Goal: Task Accomplishment & Management: Complete application form

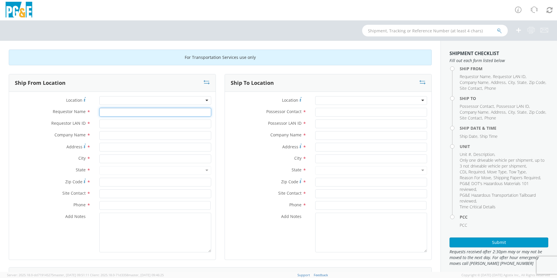
click at [116, 115] on input "Requestor Name *" at bounding box center [155, 112] width 112 height 9
type input "a"
type input "[PERSON_NAME]"
type input "A9hu"
type input "PG&E"
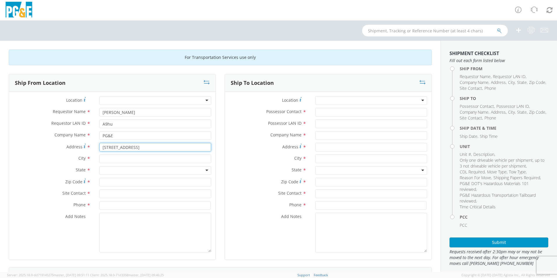
type input "[STREET_ADDRESS]"
type input "Antioch"
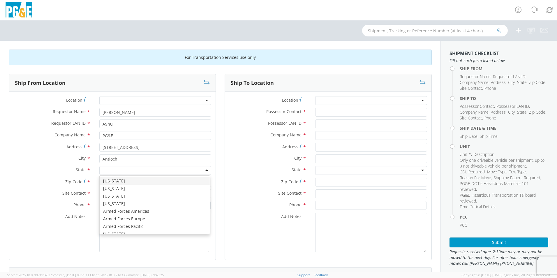
type input "c"
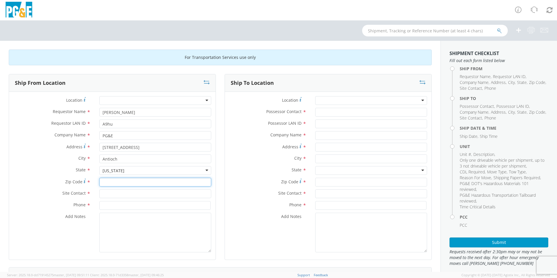
click at [108, 183] on input "Zip Code *" at bounding box center [155, 182] width 112 height 9
type input "94509"
click at [105, 193] on input "text" at bounding box center [155, 193] width 112 height 9
type input "T"
type input "[PERSON_NAME]"
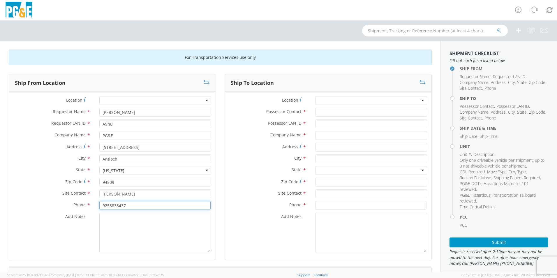
type input "9253833437"
click at [143, 225] on textarea "Add Notes *" at bounding box center [155, 233] width 112 height 40
type textarea "needs tow to bodyshop"
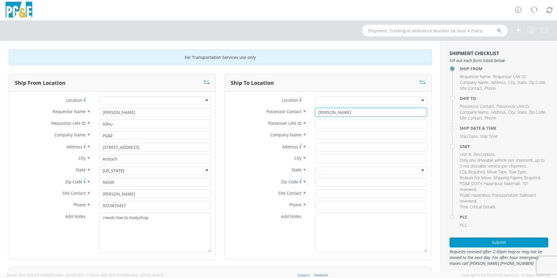
type input "[PERSON_NAME]"
type input "A9HU"
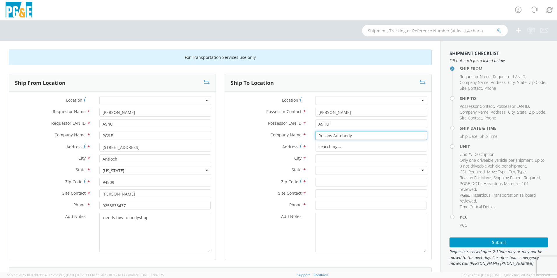
type input "Russos Autobody"
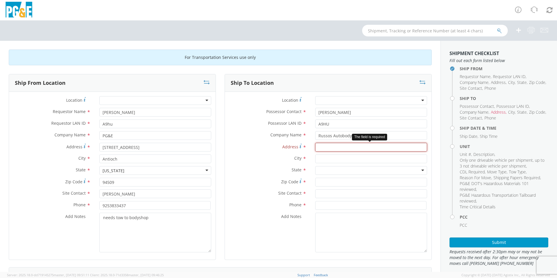
click at [323, 148] on input "Address *" at bounding box center [371, 147] width 112 height 9
paste input "[STREET_ADDRESS]"
type input "[STREET_ADDRESS]"
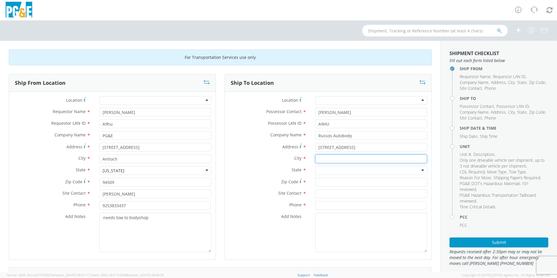
click at [326, 161] on input "text" at bounding box center [371, 158] width 112 height 9
type input "[GEOGRAPHIC_DATA]"
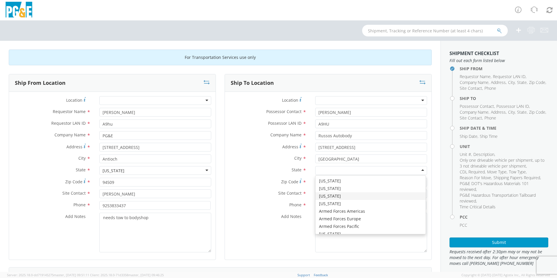
type input "c"
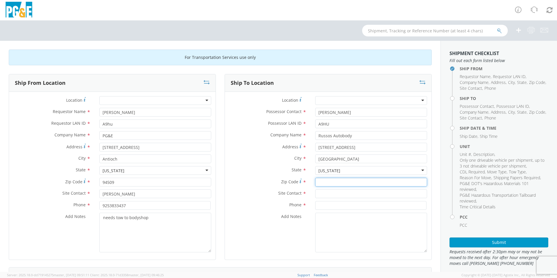
click at [318, 180] on input "Zip Code *" at bounding box center [371, 182] width 112 height 9
click at [318, 183] on input "Zip Code *" at bounding box center [371, 182] width 112 height 9
type input "94565"
click at [321, 192] on input "text" at bounding box center [371, 193] width 112 height 9
type input "[PERSON_NAME]"
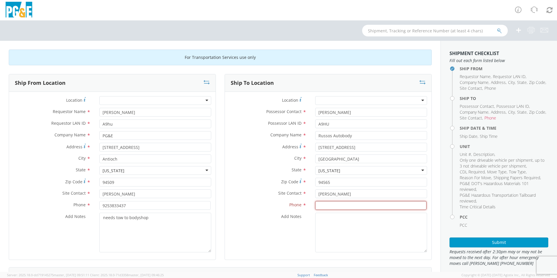
click at [333, 203] on input at bounding box center [370, 205] width 111 height 9
click at [329, 207] on input "925" at bounding box center [370, 205] width 111 height 9
type input "9254276300"
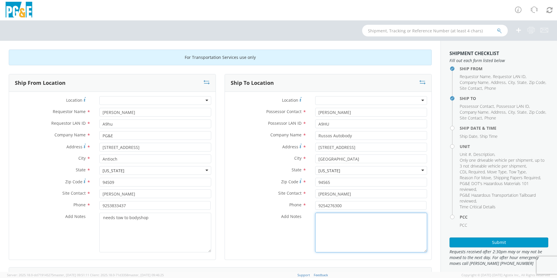
click at [322, 223] on textarea "Add Notes *" at bounding box center [371, 233] width 112 height 40
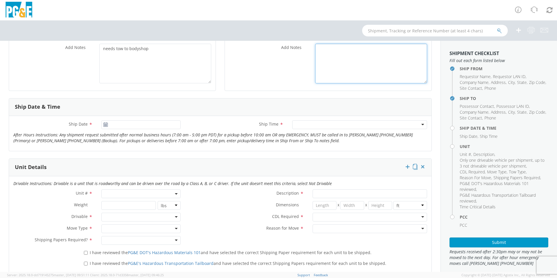
scroll to position [175, 0]
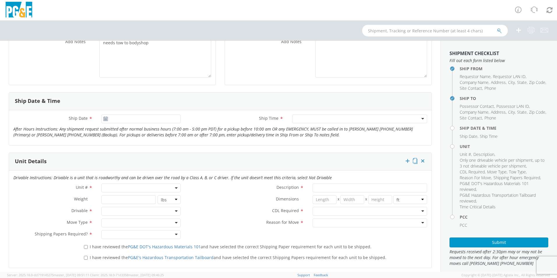
click at [117, 189] on span at bounding box center [140, 187] width 79 height 9
click at [117, 194] on input "search" at bounding box center [140, 197] width 75 height 9
click at [112, 197] on input "search" at bounding box center [140, 197] width 75 height 9
type input "b43586"
type input "PICKUP; 1/2T 4x4"
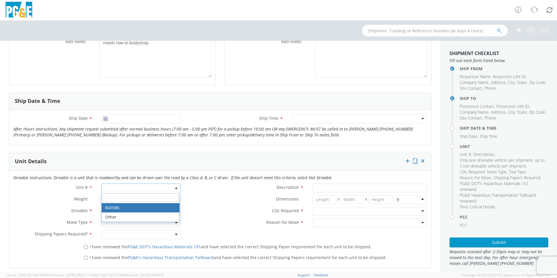
type input "10000"
select select "B43586"
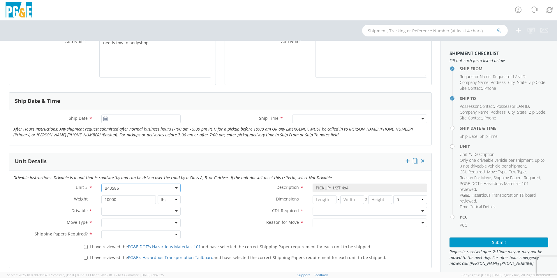
click at [213, 216] on div "CDL Required * N - CDL Not Required Y - CDL Required" at bounding box center [308, 213] width 246 height 12
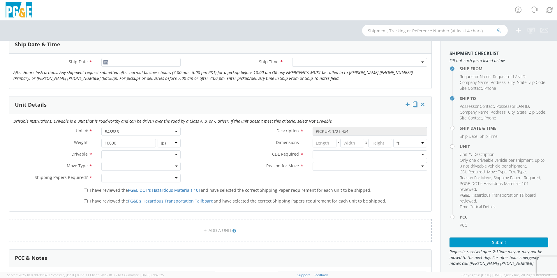
scroll to position [233, 0]
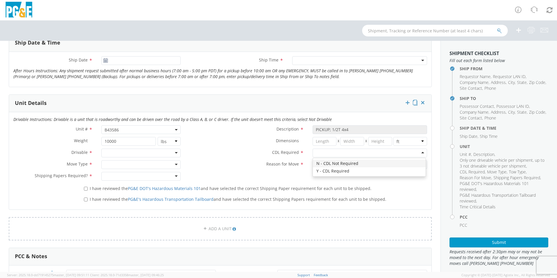
click at [321, 152] on div at bounding box center [369, 152] width 114 height 9
click at [321, 164] on div at bounding box center [369, 164] width 114 height 9
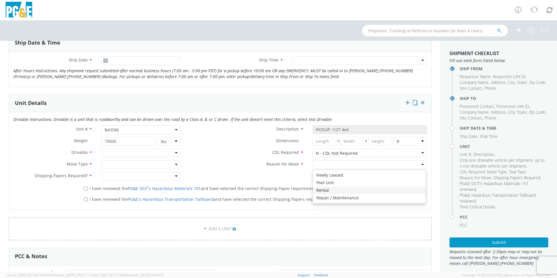
click at [204, 155] on label "CDL Required *" at bounding box center [246, 152] width 123 height 8
click at [154, 155] on div at bounding box center [140, 152] width 79 height 9
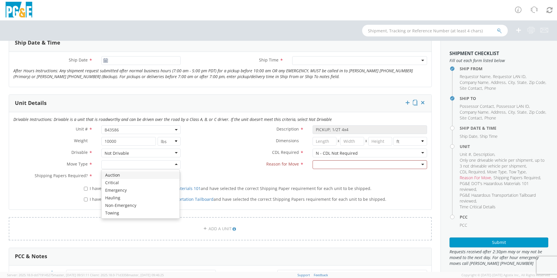
click at [114, 166] on div at bounding box center [140, 164] width 79 height 9
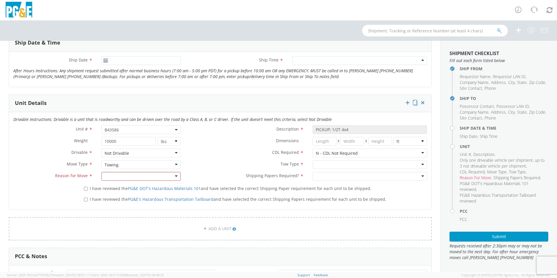
click at [119, 166] on div "Towing" at bounding box center [140, 164] width 79 height 9
click at [116, 176] on div at bounding box center [140, 176] width 79 height 9
click at [318, 167] on div at bounding box center [369, 164] width 114 height 9
click at [252, 168] on div "Reason for Move * Repair / Maintenance Repair / Maintenance Newly Leased Pool U…" at bounding box center [308, 164] width 246 height 9
click at [84, 190] on input "I have reviewed the PG&E DOT's Hazardous Materials 101 and have selected the co…" at bounding box center [86, 189] width 4 height 4
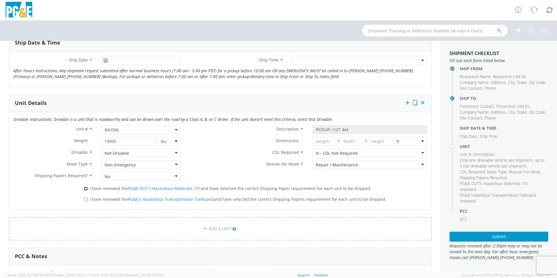
checkbox input "true"
click at [87, 202] on label "I have reviewed the PG&E's Hazardous Transportation Tailboard and have selected…" at bounding box center [235, 198] width 303 height 7
click at [87, 201] on input "I have reviewed the PG&E's Hazardous Transportation Tailboard and have selected…" at bounding box center [86, 199] width 4 height 4
checkbox input "true"
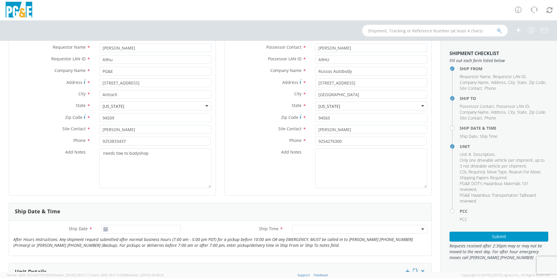
scroll to position [58, 0]
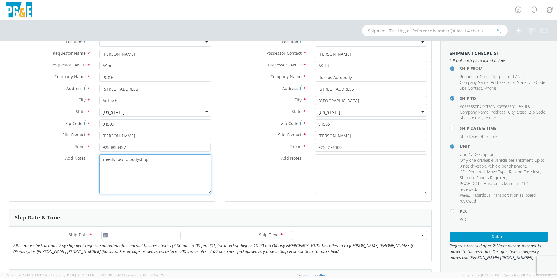
click at [154, 163] on textarea "needs tow to bodyshop" at bounding box center [155, 174] width 112 height 40
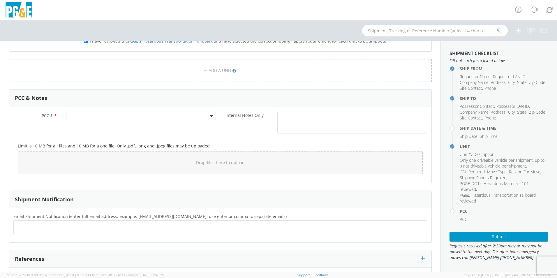
scroll to position [408, 0]
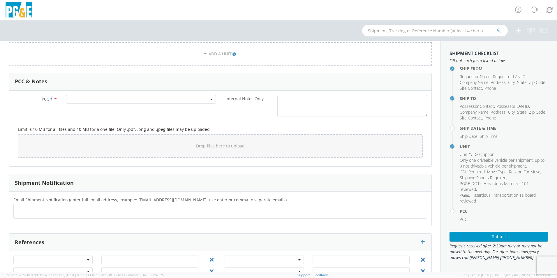
type textarea "needs tow to body shop not drivable"
click at [101, 104] on div "PCC *" at bounding box center [114, 101] width 211 height 12
click at [102, 99] on span at bounding box center [141, 99] width 150 height 9
click at [106, 111] on input "number" at bounding box center [140, 109] width 145 height 9
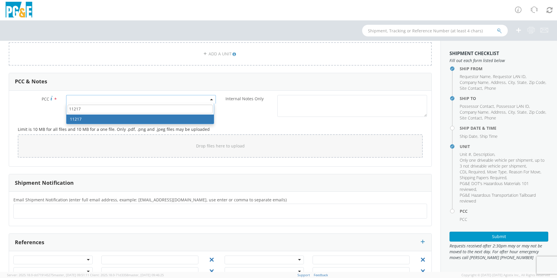
type input "11217"
select select "11217"
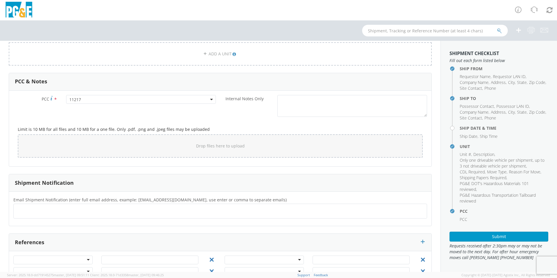
click at [201, 129] on h5 "Limit is 10 MB for all files and 10 MB for a one file. Only .pdf, .png and .jpe…" at bounding box center [220, 129] width 405 height 4
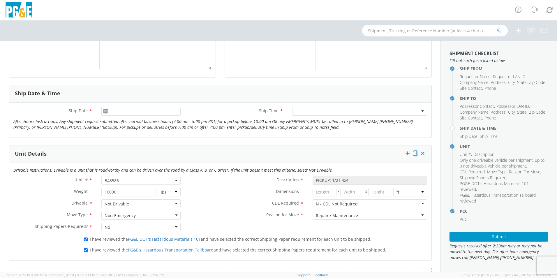
scroll to position [204, 0]
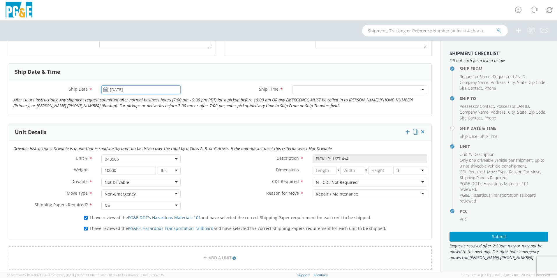
click at [126, 91] on input "[DATE]" at bounding box center [140, 89] width 79 height 9
click at [130, 135] on td "16" at bounding box center [130, 135] width 10 height 9
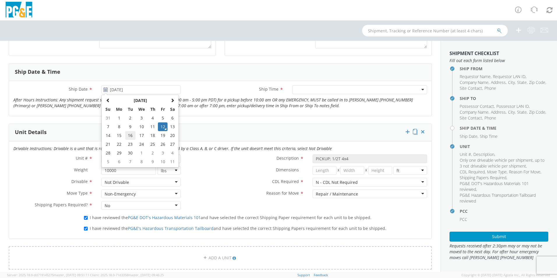
type input "[DATE]"
click at [294, 90] on div at bounding box center [359, 89] width 135 height 9
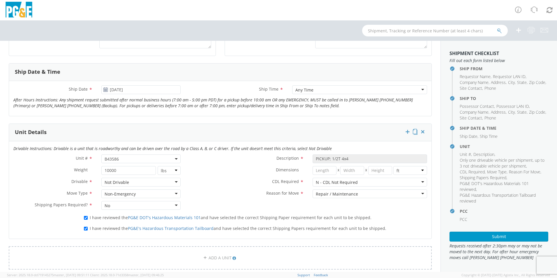
click at [247, 127] on div "Unit Details" at bounding box center [220, 132] width 422 height 17
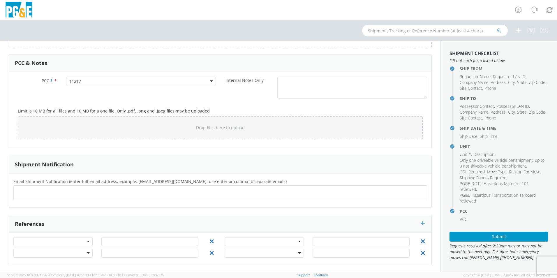
scroll to position [427, 0]
click at [72, 192] on ul at bounding box center [220, 192] width 408 height 10
click at [137, 193] on ul at bounding box center [220, 192] width 408 height 10
type input "[EMAIL_ADDRESS][DOMAIN_NAME]"
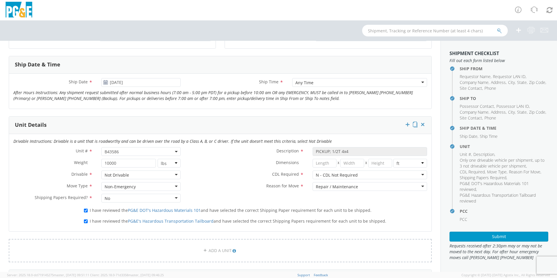
scroll to position [233, 0]
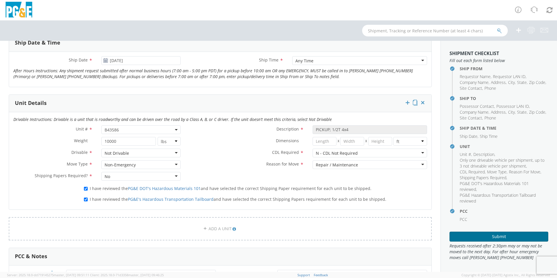
click at [470, 239] on button "Submit" at bounding box center [498, 236] width 99 height 10
